Goal: Task Accomplishment & Management: Complete application form

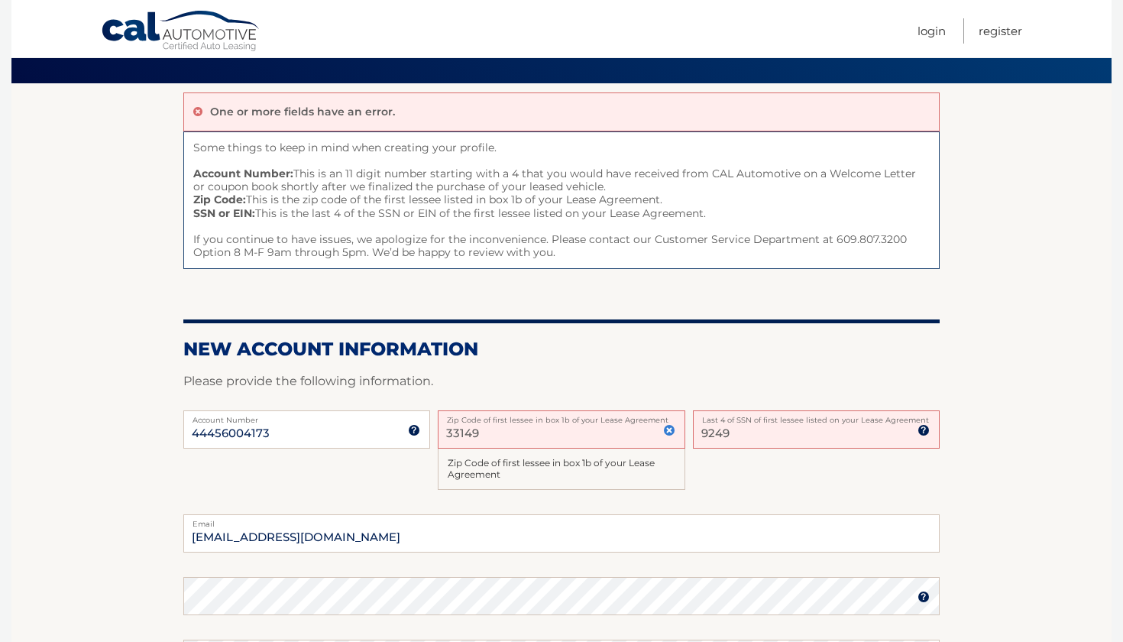
scroll to position [131, 0]
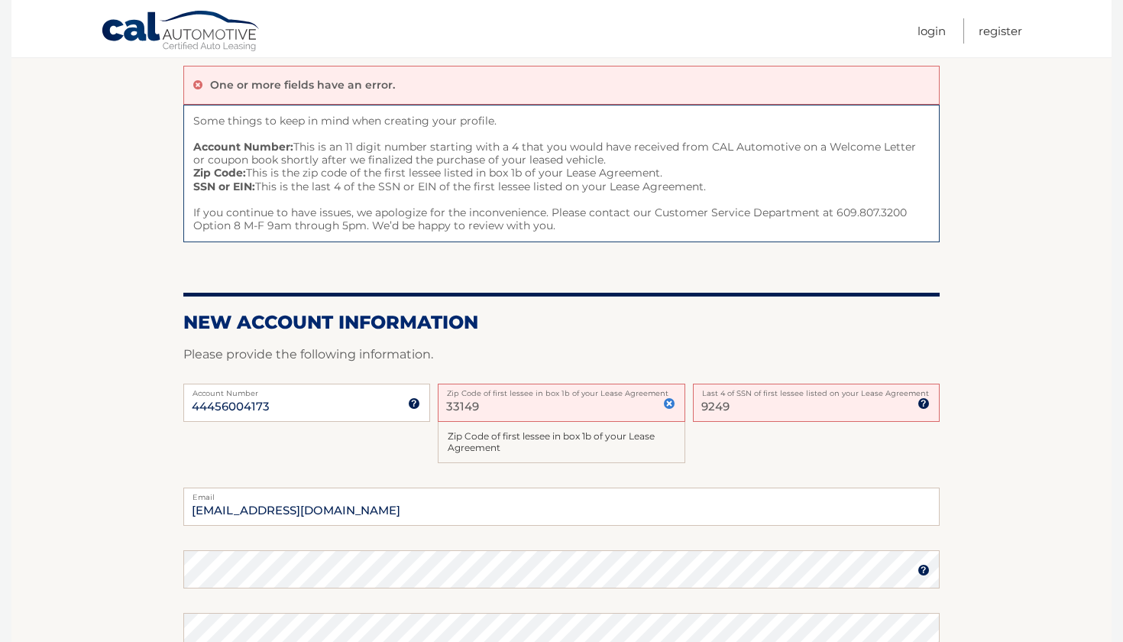
click at [522, 396] on input "33149" at bounding box center [561, 403] width 247 height 38
click at [501, 406] on input "33149" at bounding box center [561, 403] width 247 height 38
type input "3"
type input "33149"
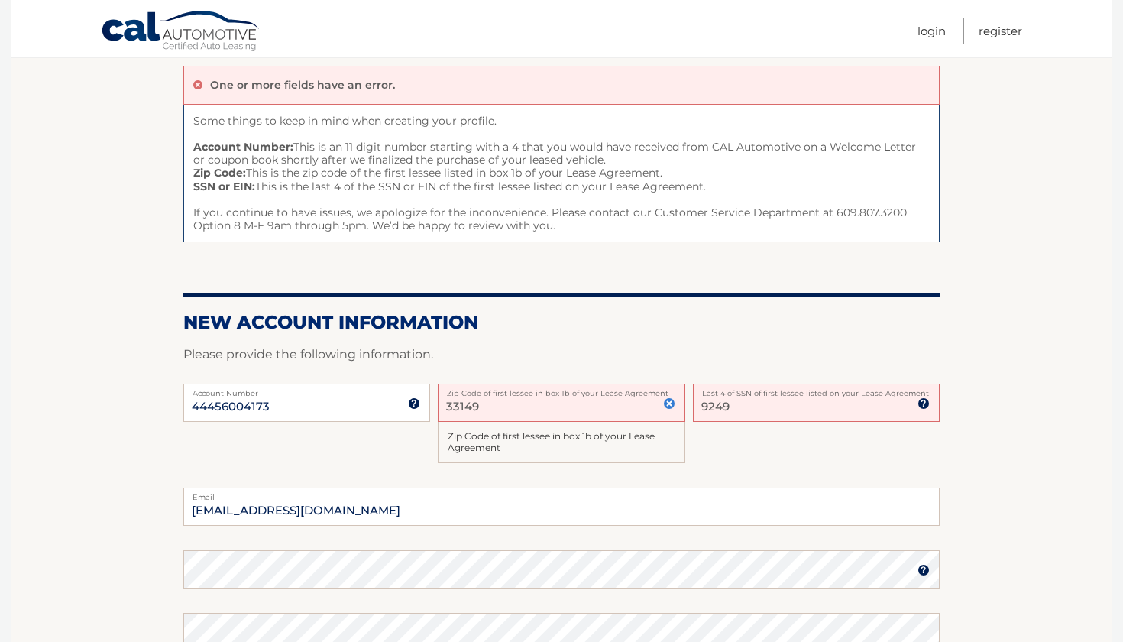
click at [753, 438] on div "44456004173 Account Number 11 digit account number provided on your coupon book…" at bounding box center [561, 436] width 756 height 105
click at [756, 406] on input "9249" at bounding box center [816, 403] width 247 height 38
click at [874, 346] on p "Please provide the following information." at bounding box center [561, 354] width 756 height 21
click at [814, 449] on div "44456004173 Account Number 11 digit account number provided on your coupon book…" at bounding box center [561, 436] width 756 height 105
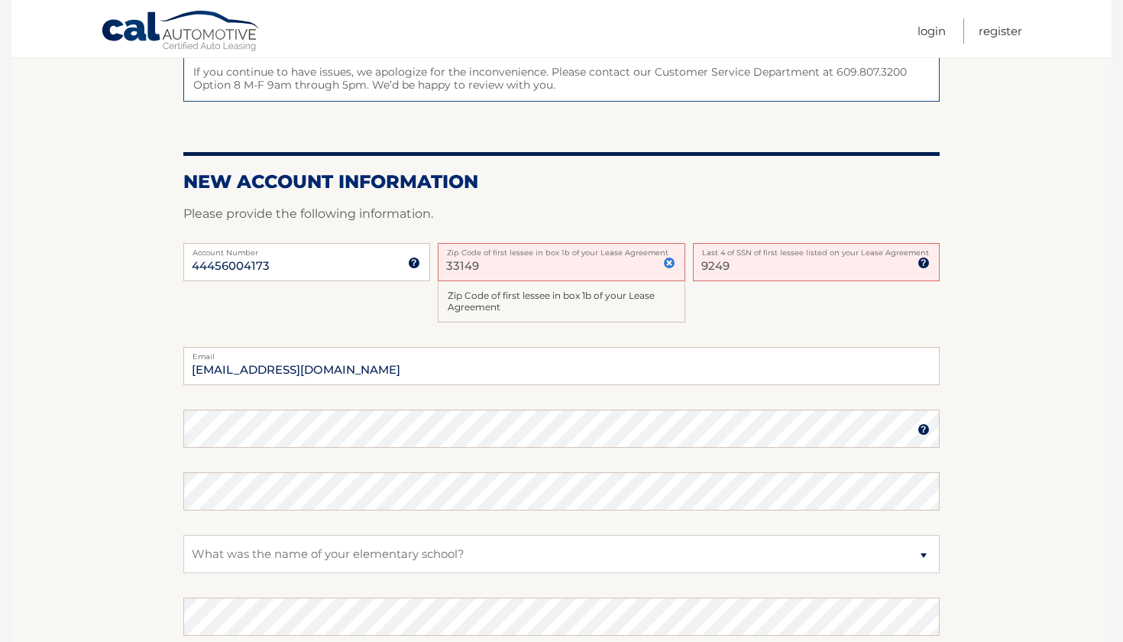
scroll to position [271, 0]
click at [247, 285] on div "44456004173 Account Number 11 digit account number provided on your coupon book…" at bounding box center [561, 295] width 756 height 105
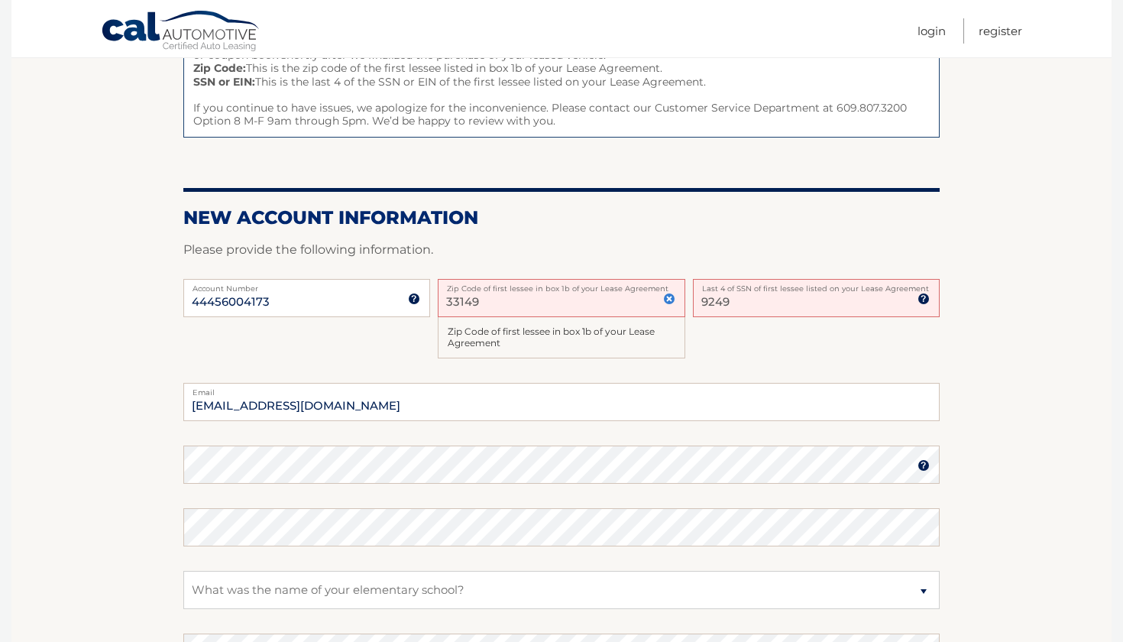
scroll to position [235, 0]
click at [377, 351] on div "44456004173 Account Number 11 digit account number provided on your coupon book…" at bounding box center [561, 331] width 756 height 105
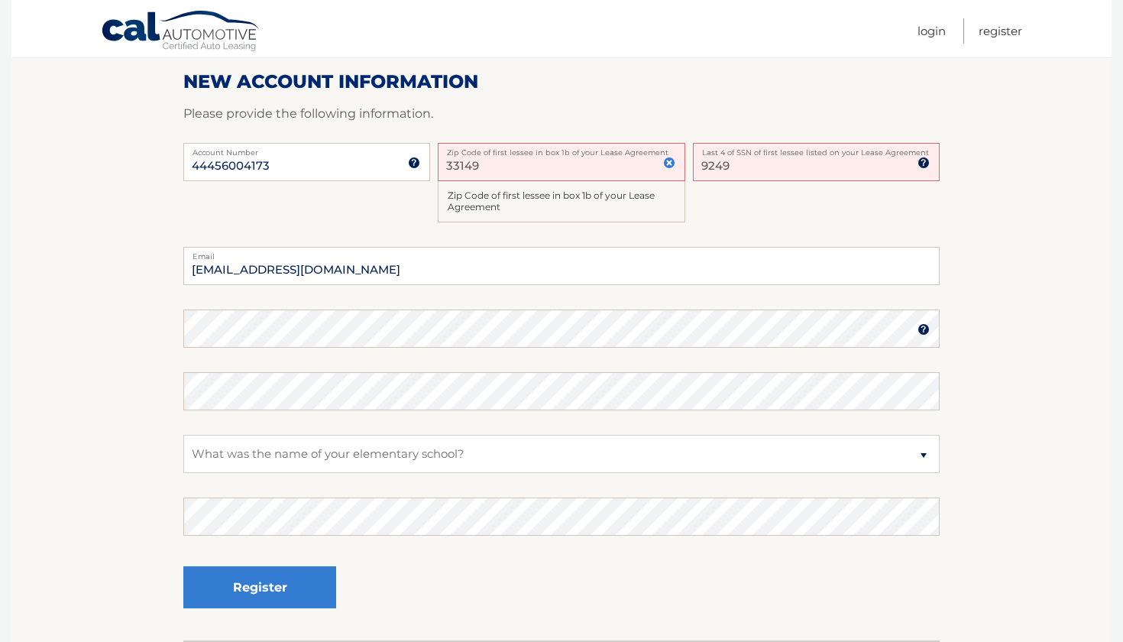
scroll to position [371, 0]
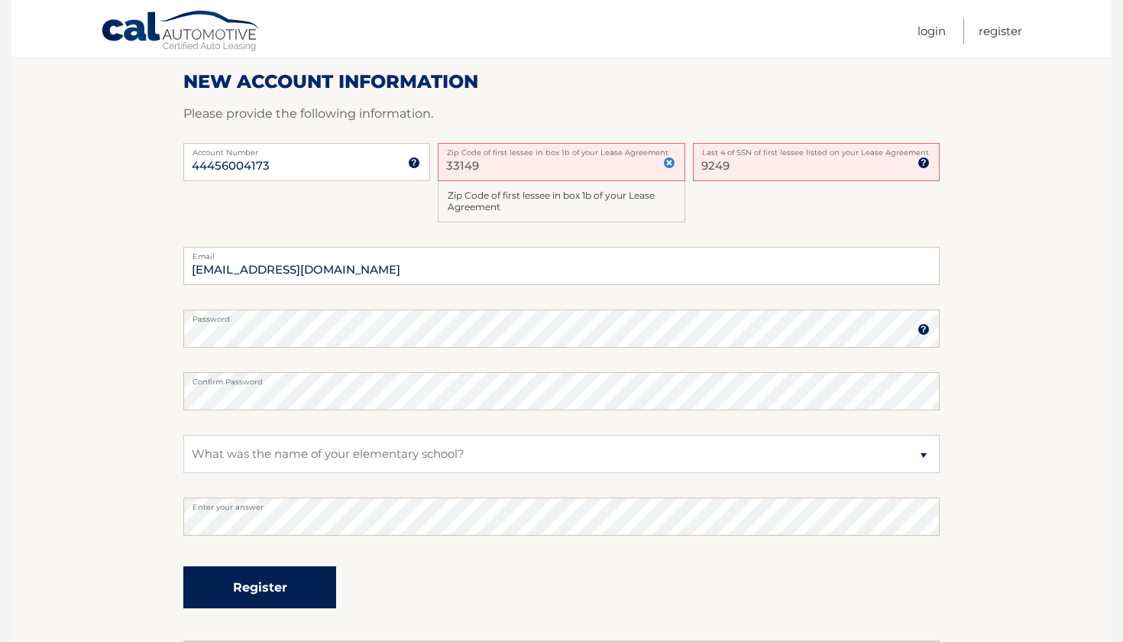
click at [264, 585] on button "Register" at bounding box center [259, 587] width 153 height 42
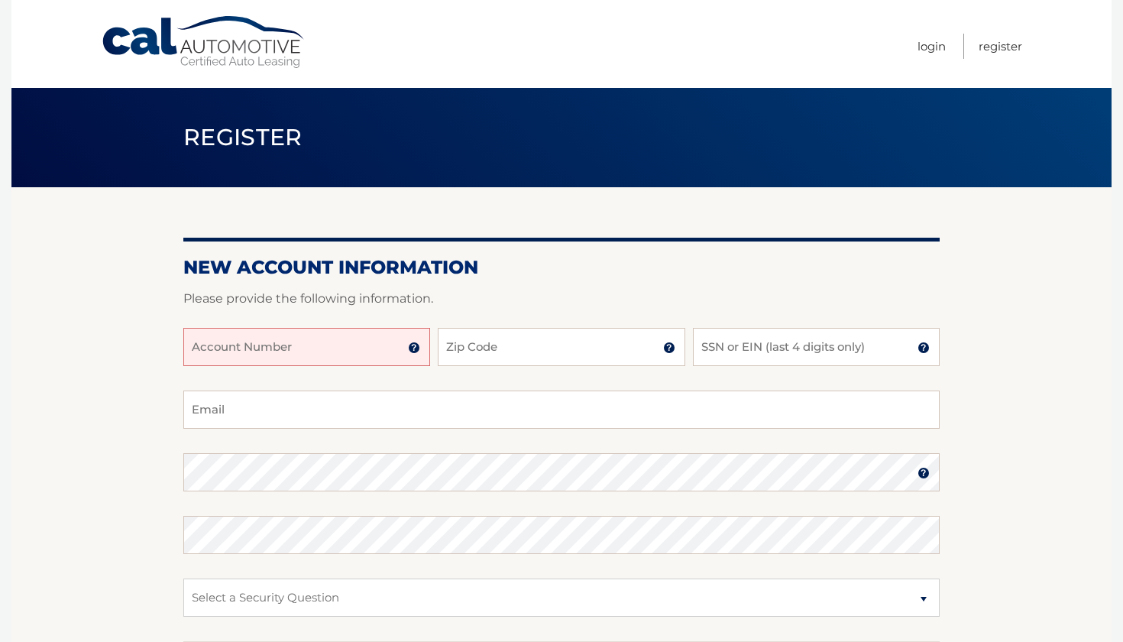
click at [358, 357] on input "Account Number" at bounding box center [306, 347] width 247 height 38
type input "44456004173"
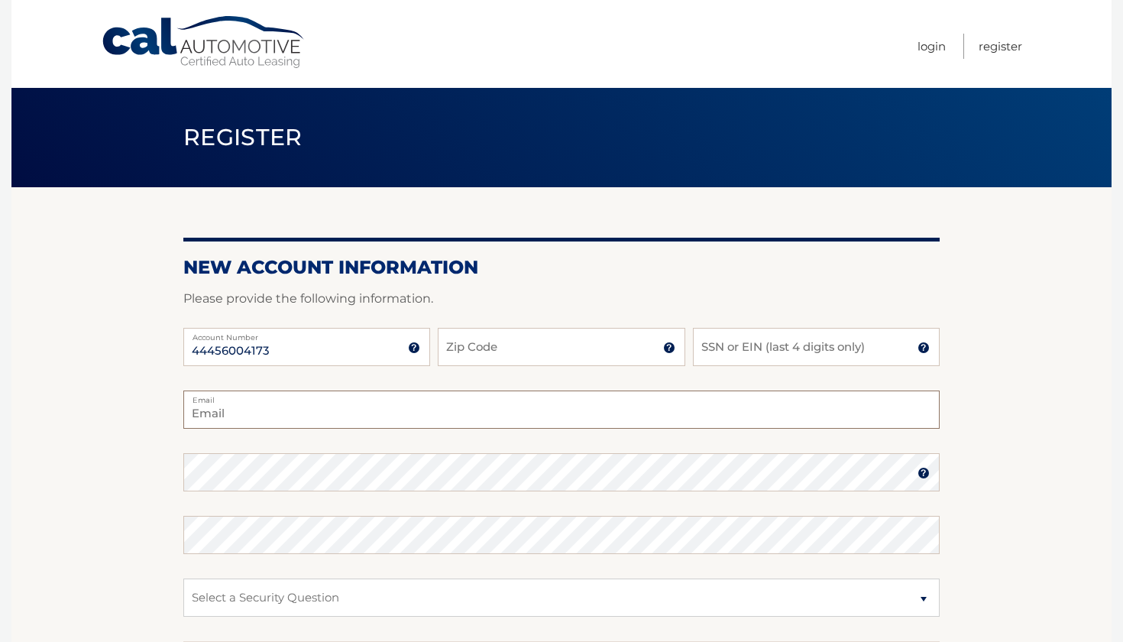
type input "[EMAIL_ADDRESS][DOMAIN_NAME]"
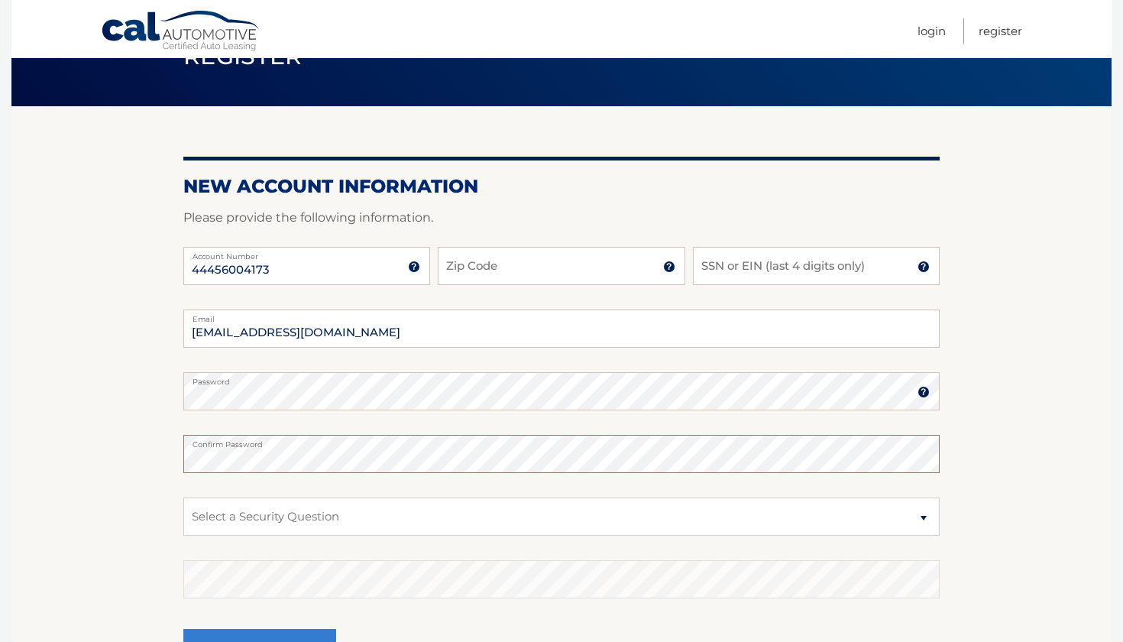
scroll to position [113, 0]
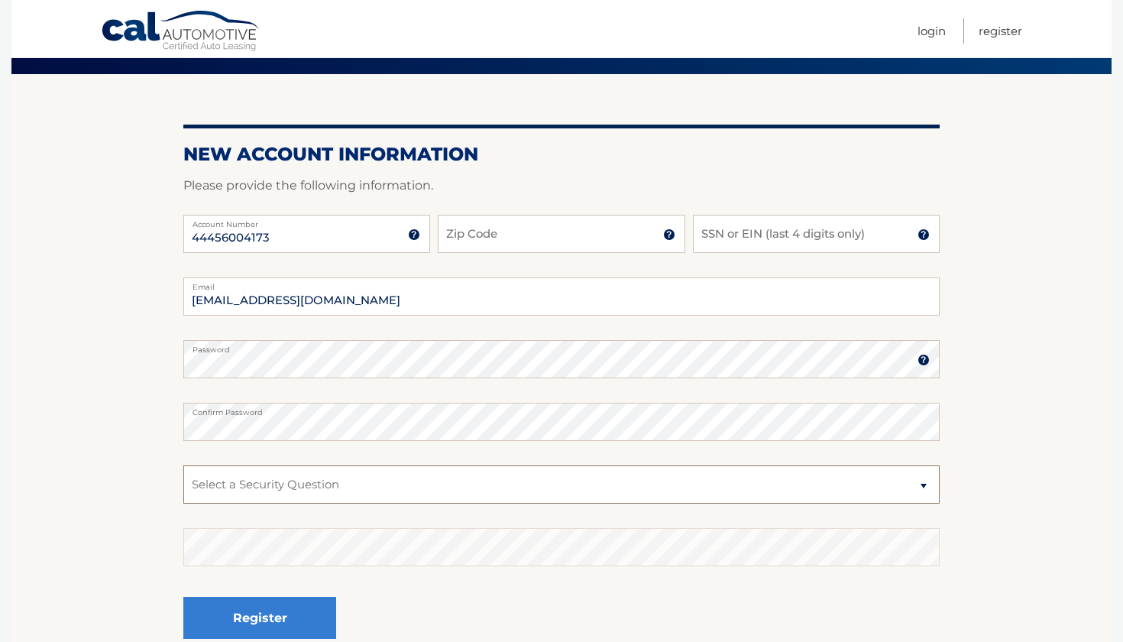
select select "1"
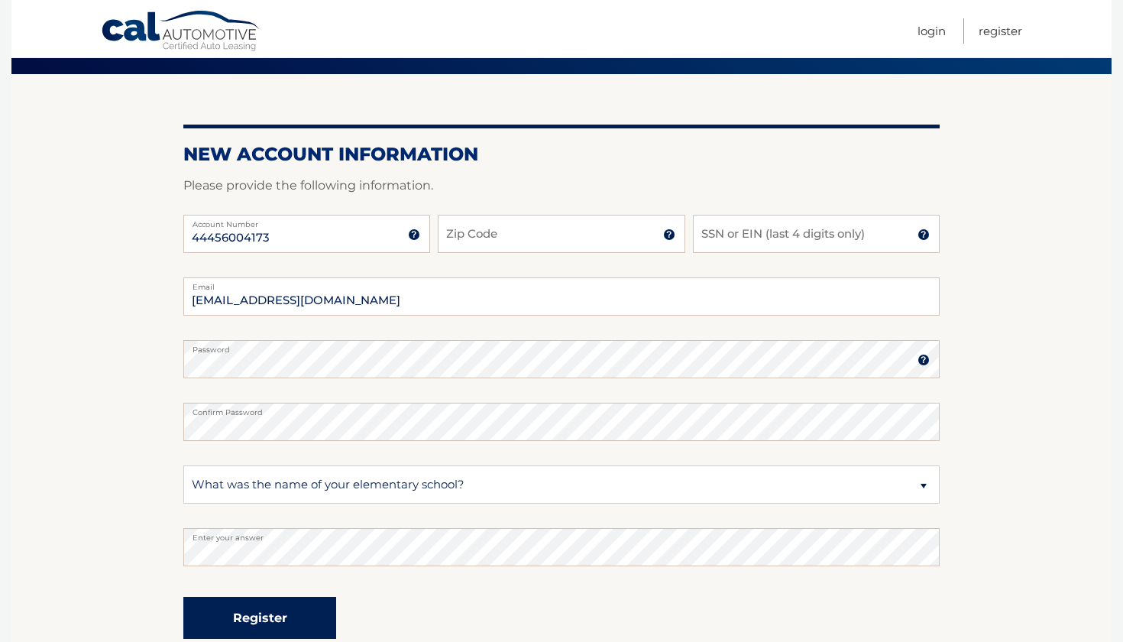
click at [306, 623] on button "Register" at bounding box center [259, 618] width 153 height 42
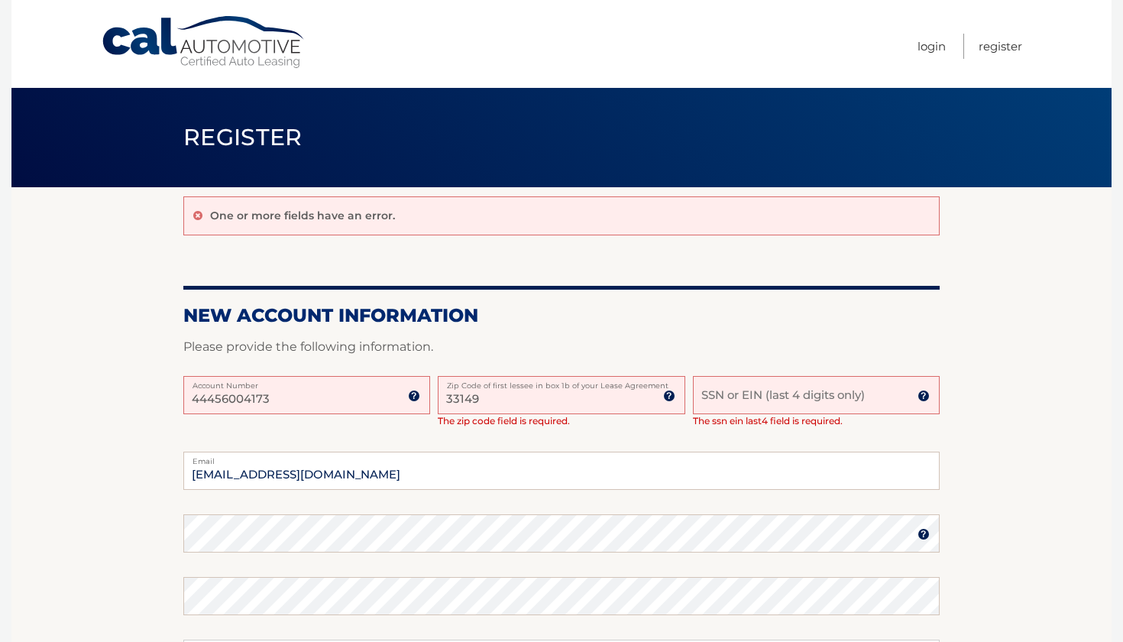
type input "33149"
click at [567, 493] on fieldset "soledadcarreiro@hotmail.com Email Password Password should be a minimum of 6 ch…" at bounding box center [561, 648] width 756 height 393
click at [574, 497] on fieldset "soledadcarreiro@hotmail.com Email Password Password should be a minimum of 6 ch…" at bounding box center [561, 648] width 756 height 393
click at [729, 404] on input "SSN or EIN (last 4 digits only)" at bounding box center [816, 395] width 247 height 38
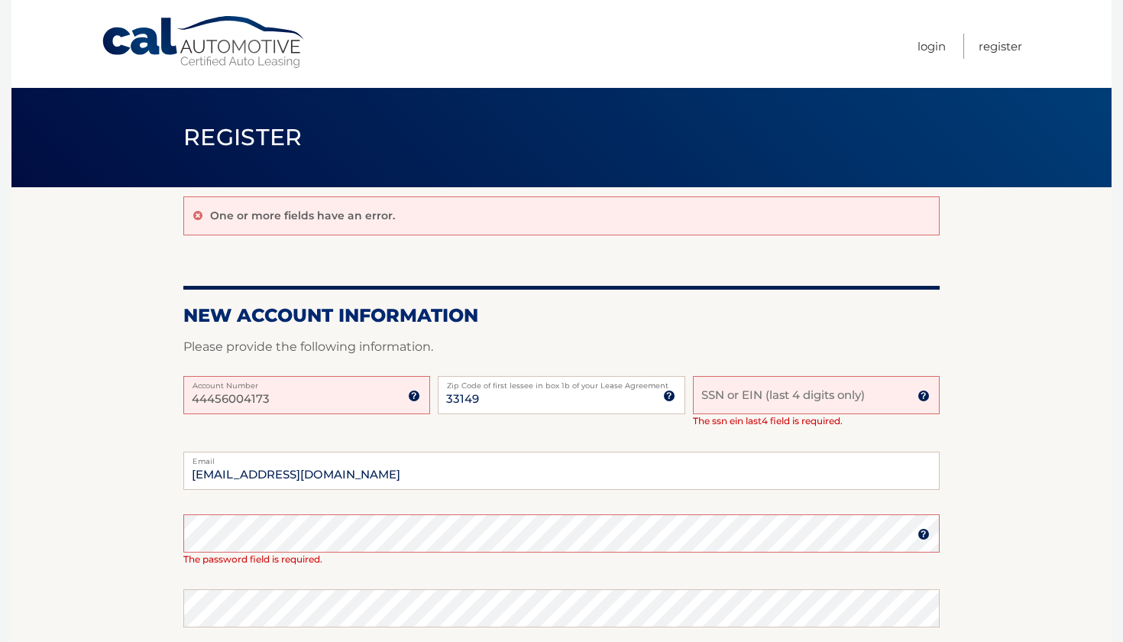
click at [776, 390] on input "SSN or EIN (last 4 digits only)" at bounding box center [816, 395] width 247 height 38
type input "9249"
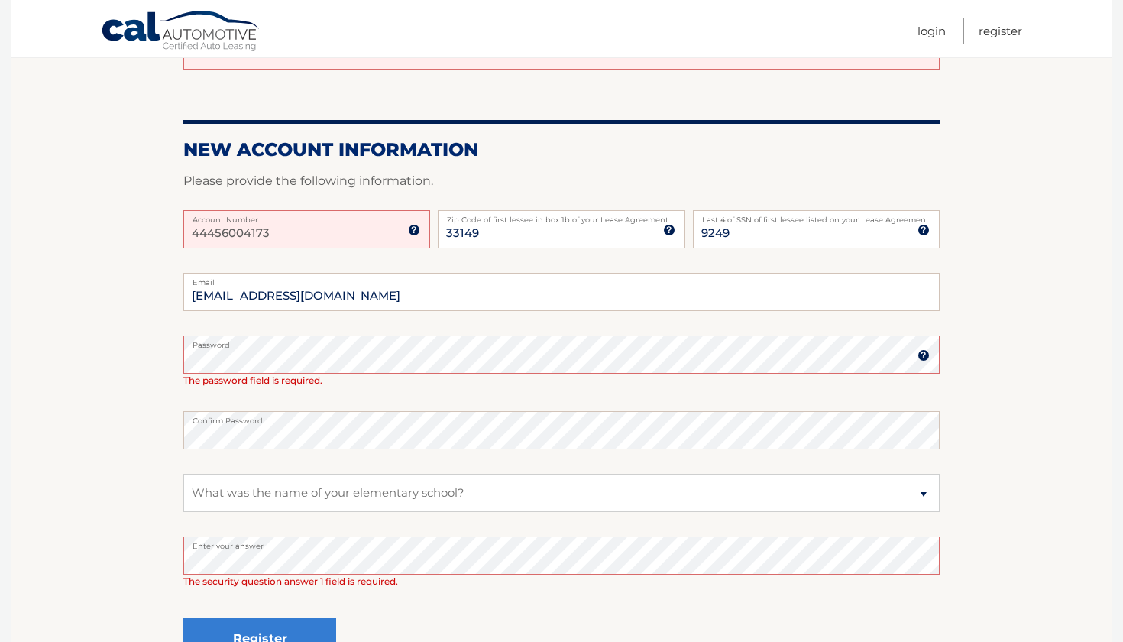
scroll to position [252, 0]
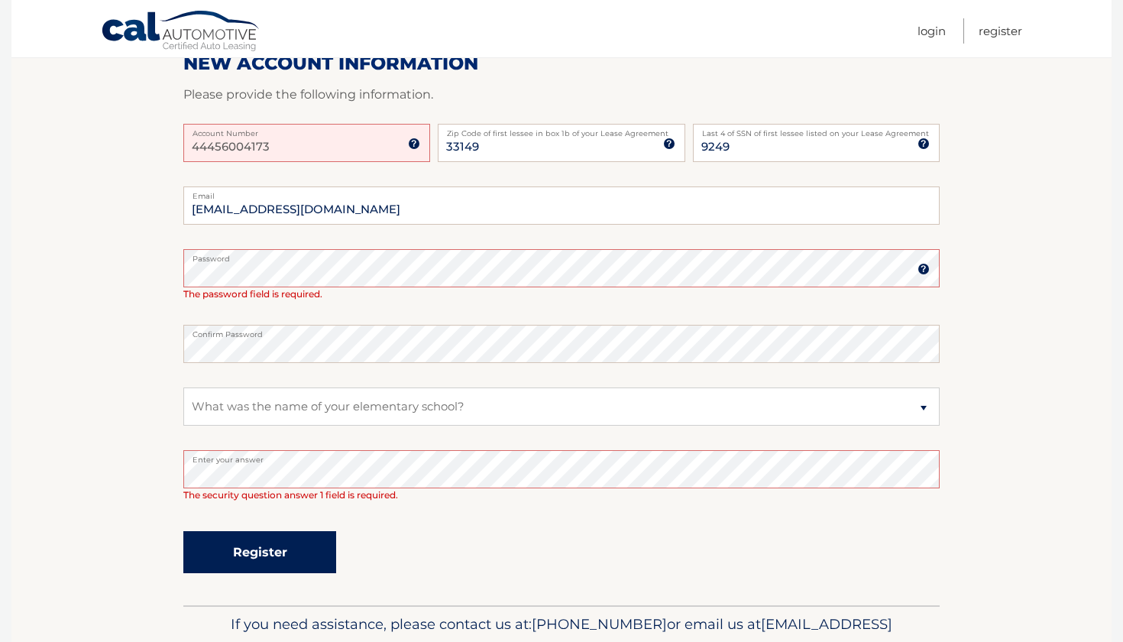
click at [270, 556] on button "Register" at bounding box center [259, 552] width 153 height 42
